Goal: Book appointment/travel/reservation

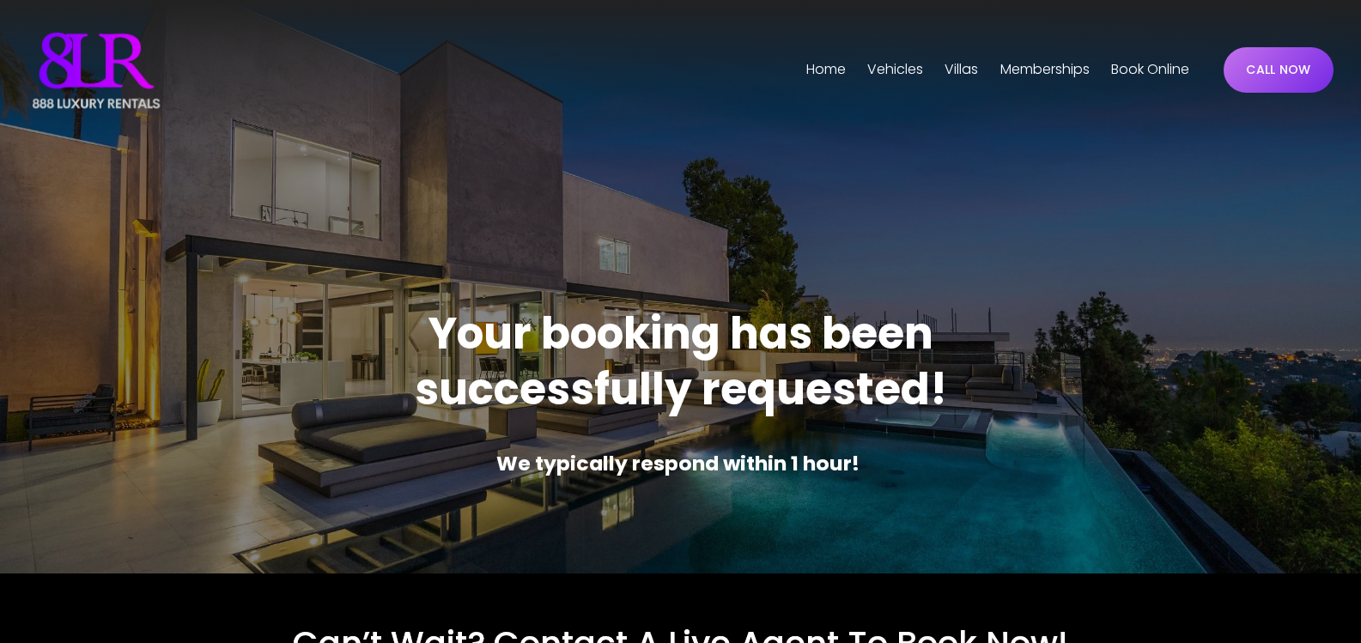
click at [877, 70] on span "Vehicles" at bounding box center [895, 70] width 56 height 25
click at [0, 0] on span "Phoenix" at bounding box center [0, 0] width 0 height 0
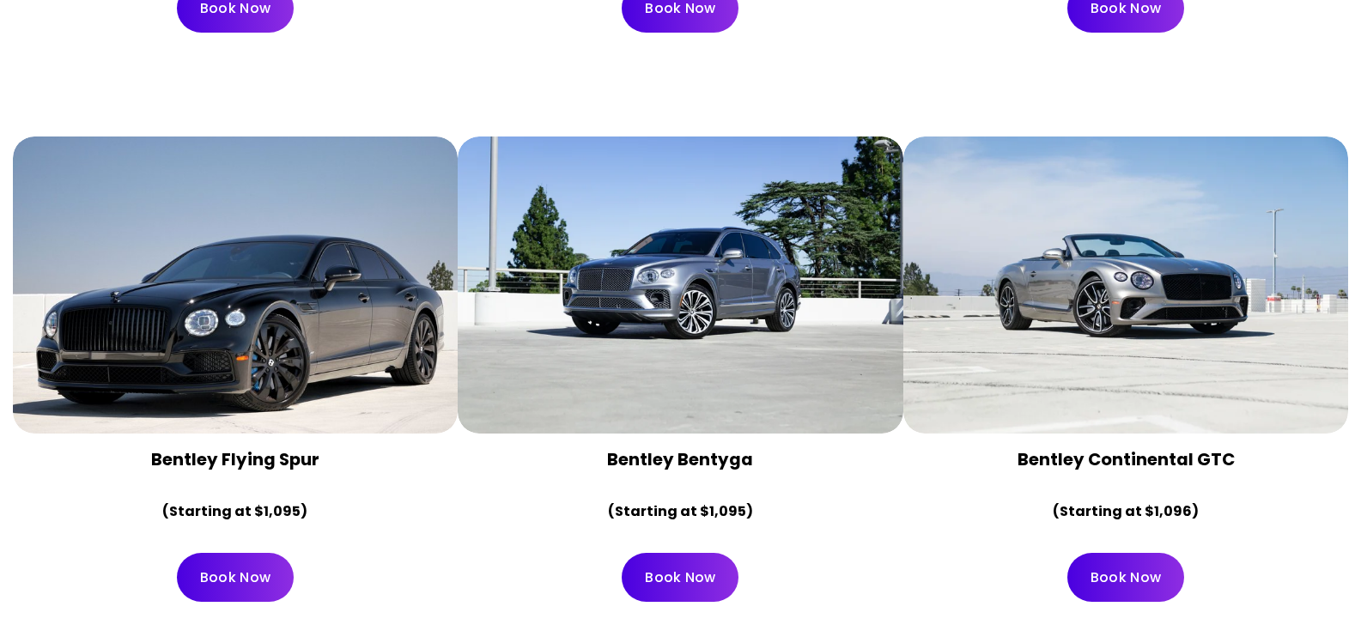
scroll to position [4293, 0]
click at [208, 316] on div at bounding box center [236, 284] width 446 height 297
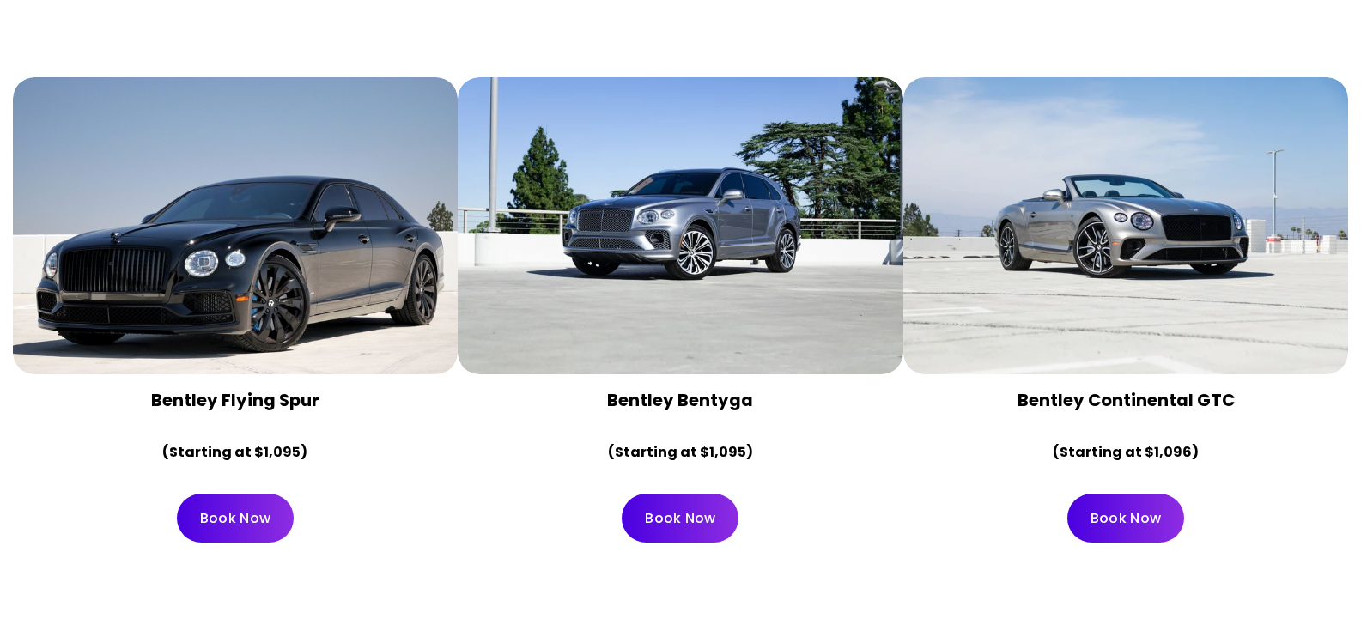
scroll to position [4637, 0]
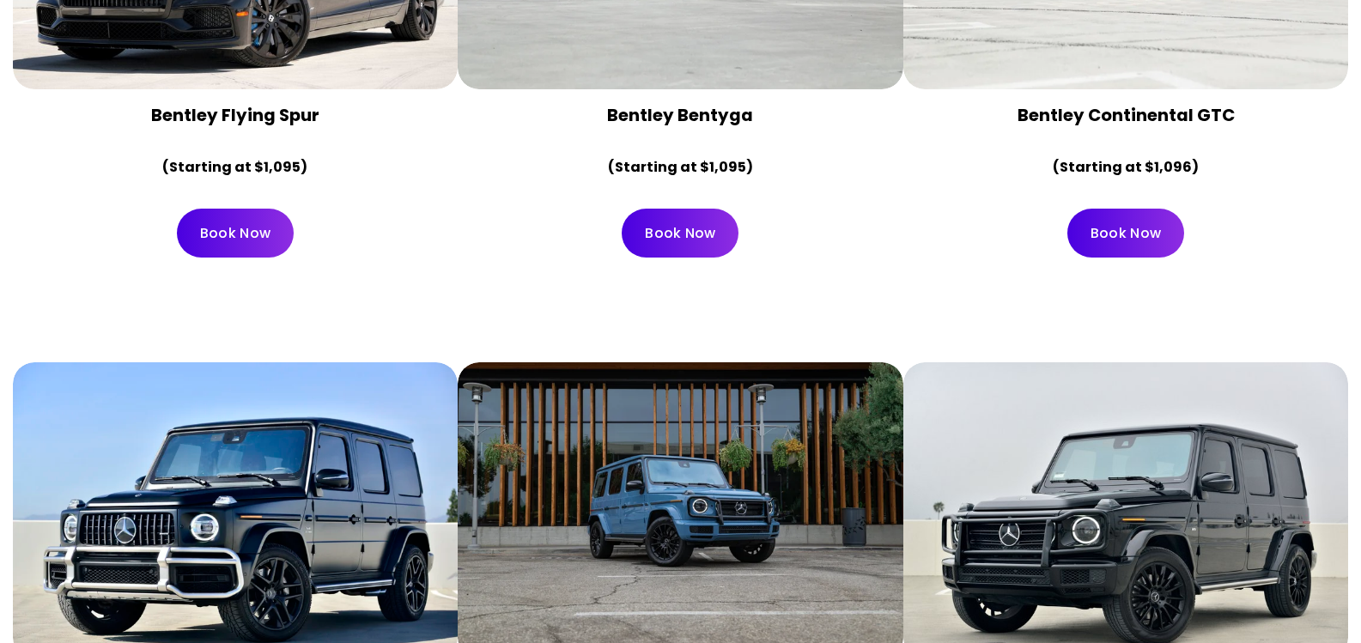
click at [258, 209] on link "Book Now" at bounding box center [235, 233] width 117 height 49
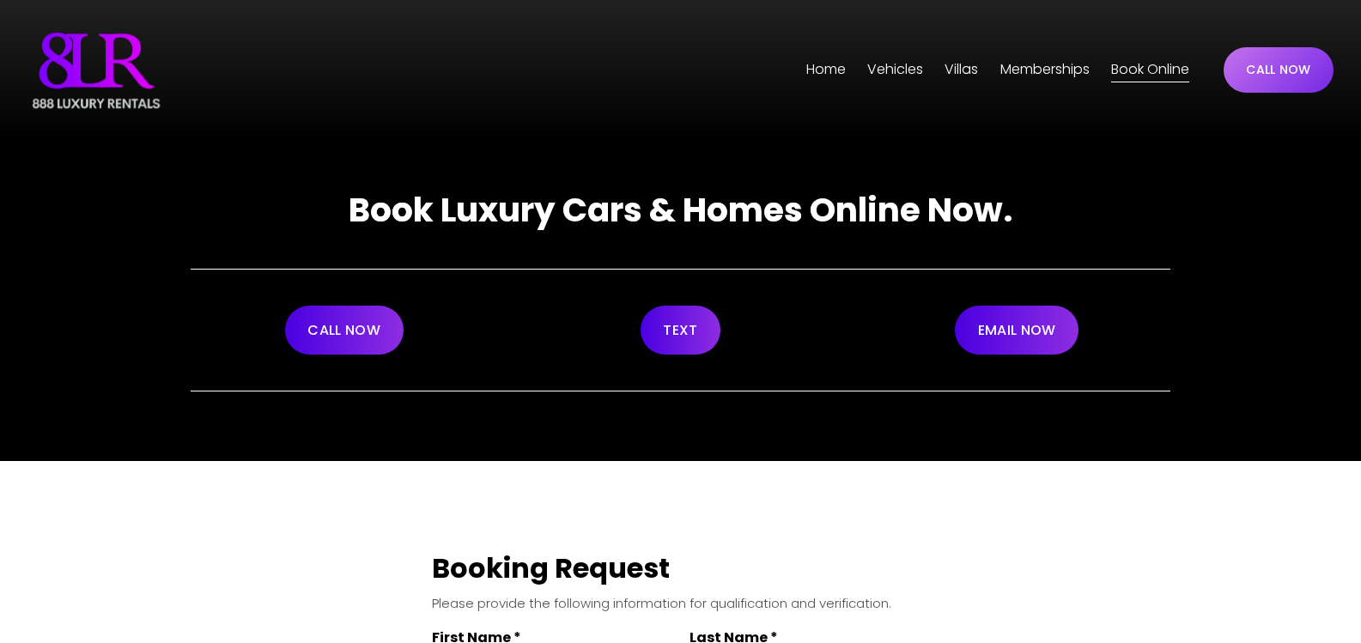
click at [0, 0] on span "Phoenix" at bounding box center [0, 0] width 0 height 0
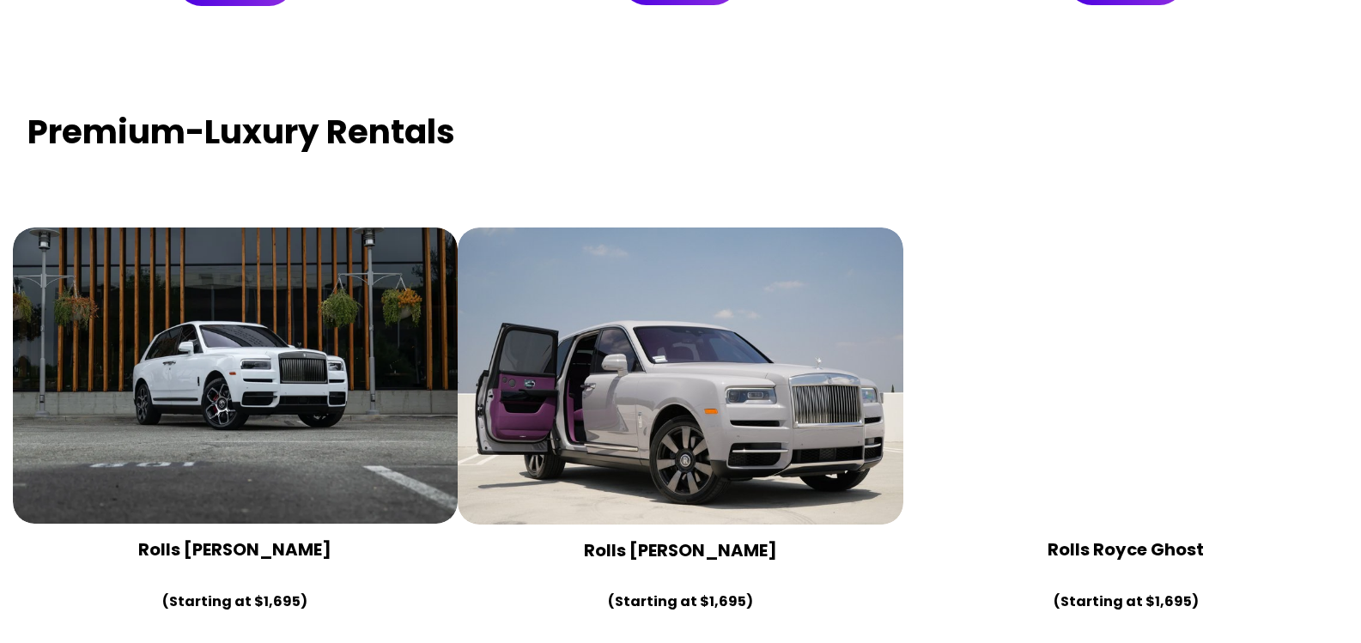
scroll to position [3606, 0]
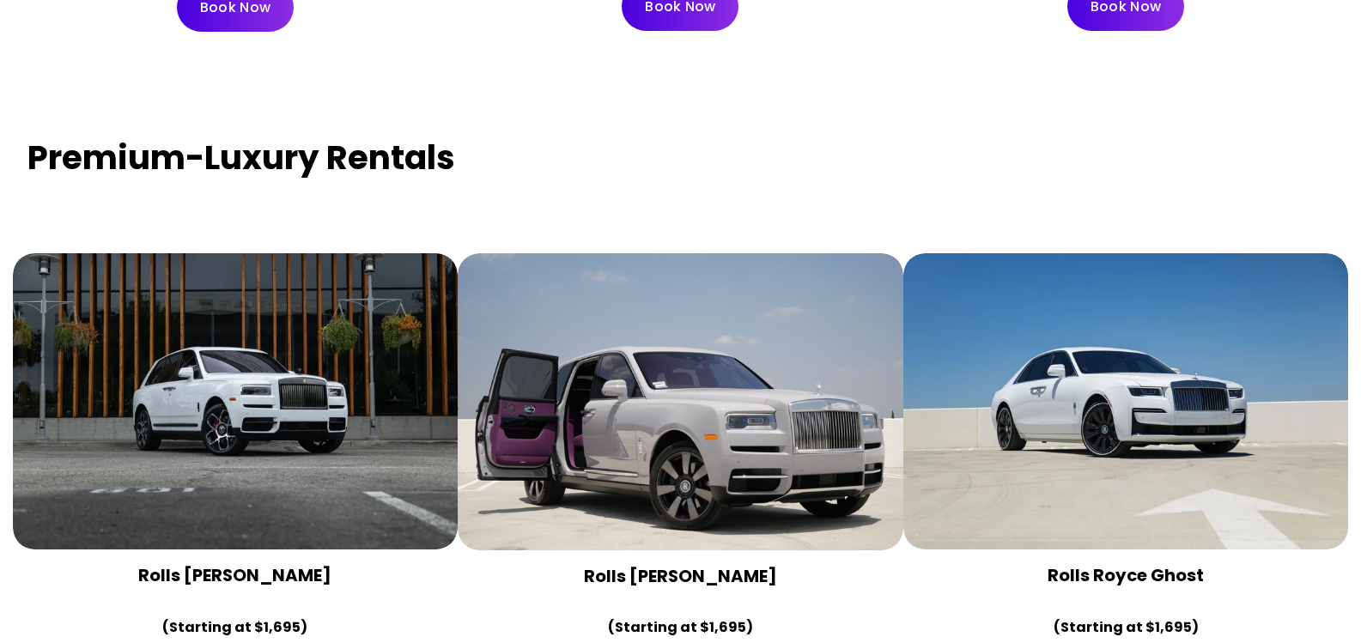
click at [1078, 369] on div at bounding box center [1126, 401] width 446 height 297
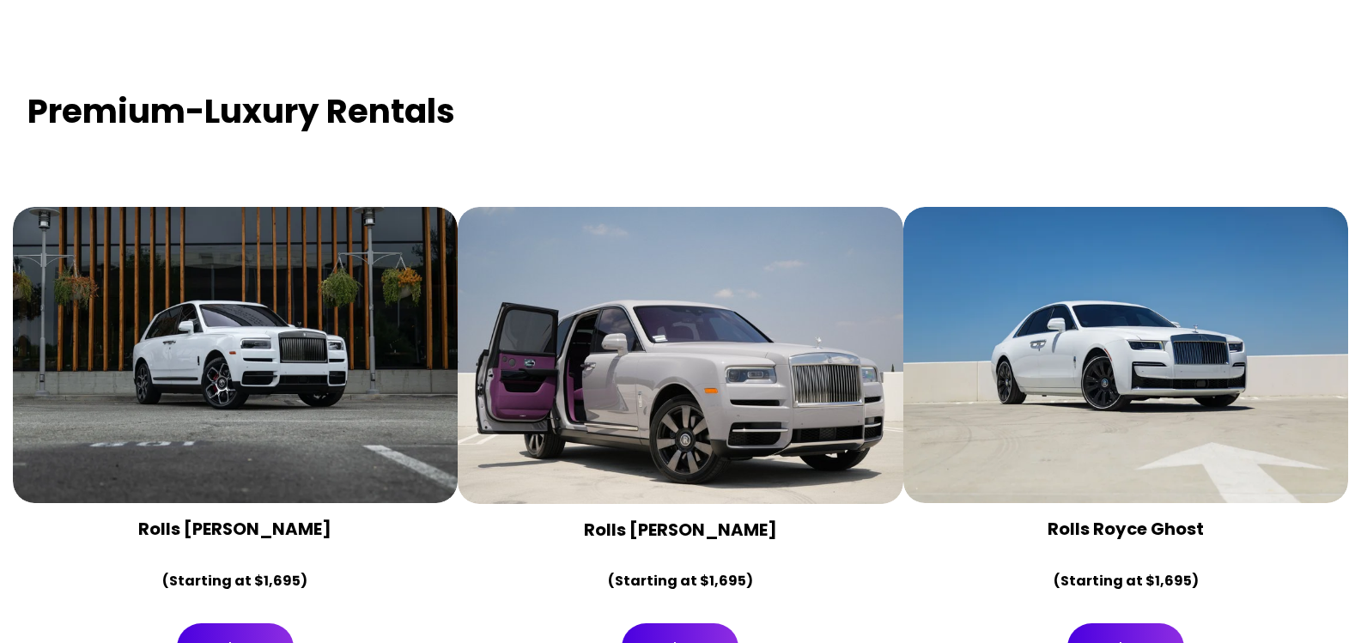
scroll to position [3692, 0]
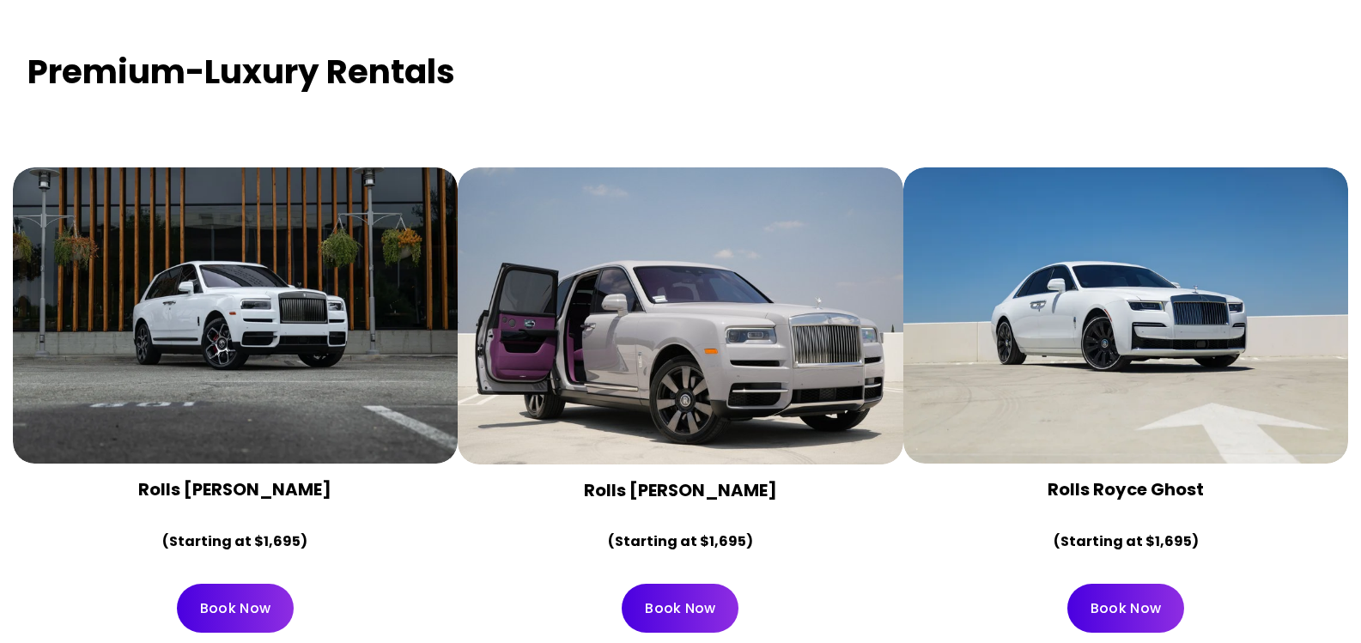
click at [634, 266] on div at bounding box center [681, 315] width 446 height 297
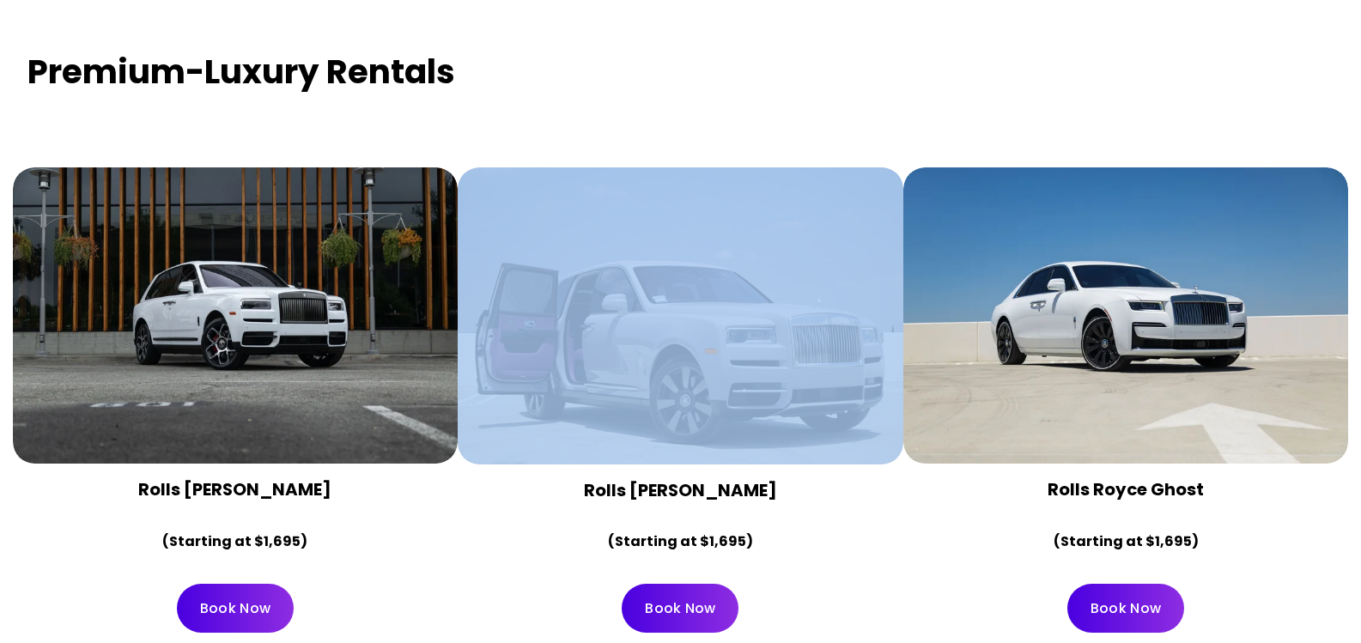
click at [634, 266] on div at bounding box center [681, 315] width 446 height 297
